Goal: Navigation & Orientation: Find specific page/section

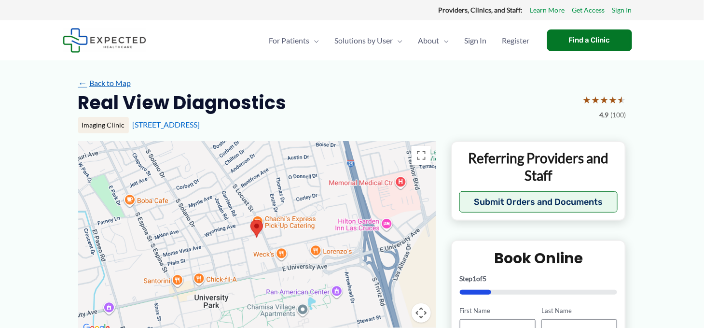
click at [129, 82] on link "← Back to Map" at bounding box center [104, 83] width 53 height 14
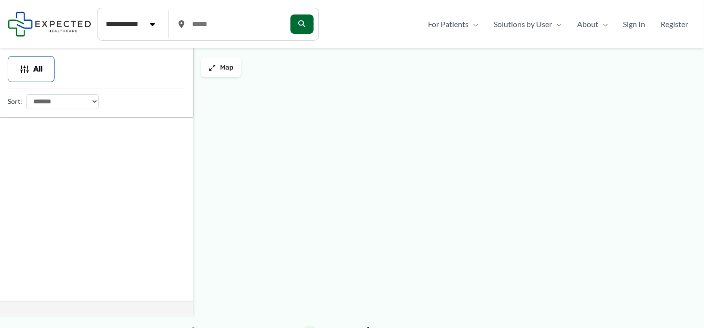
type input "*****"
